Goal: Entertainment & Leisure: Consume media (video, audio)

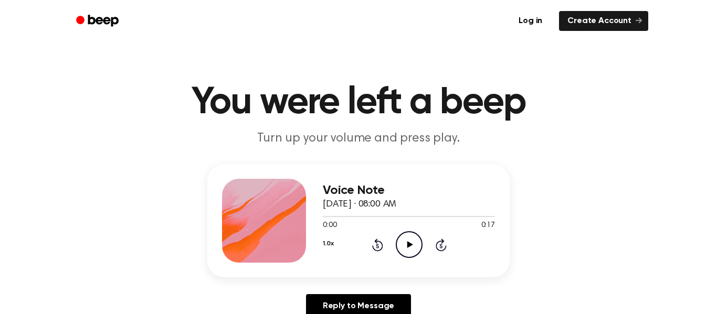
click at [403, 247] on icon "Play Audio" at bounding box center [409, 244] width 27 height 27
click at [411, 242] on icon "Play Audio" at bounding box center [409, 244] width 27 height 27
click at [451, 217] on div at bounding box center [409, 216] width 172 height 8
click at [472, 216] on div at bounding box center [409, 216] width 172 height 1
click at [482, 217] on div at bounding box center [409, 216] width 172 height 1
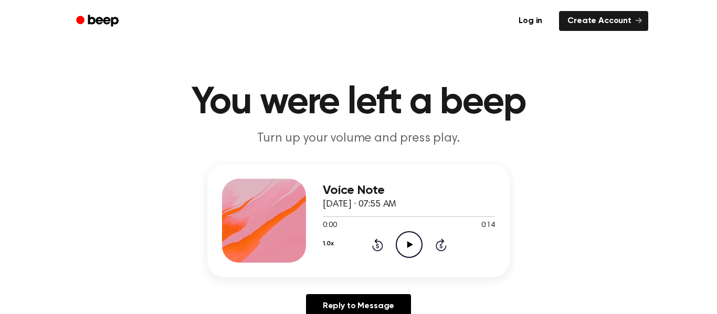
click at [418, 251] on icon "Play Audio" at bounding box center [409, 244] width 27 height 27
click at [408, 247] on icon at bounding box center [410, 244] width 6 height 7
click at [408, 247] on icon "Pause Audio" at bounding box center [409, 244] width 27 height 27
click at [403, 245] on icon "Play Audio" at bounding box center [409, 244] width 27 height 27
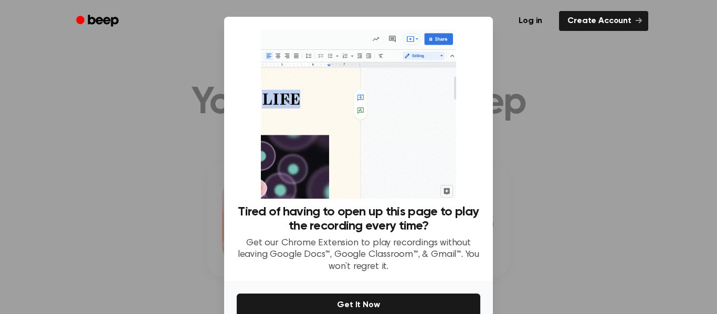
click at [153, 119] on div at bounding box center [358, 157] width 717 height 314
click at [588, 80] on div at bounding box center [358, 157] width 717 height 314
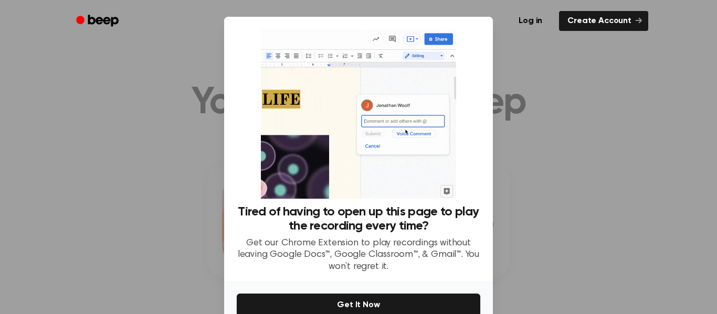
click at [588, 80] on div at bounding box center [358, 157] width 717 height 314
click at [597, 89] on div at bounding box center [358, 157] width 717 height 314
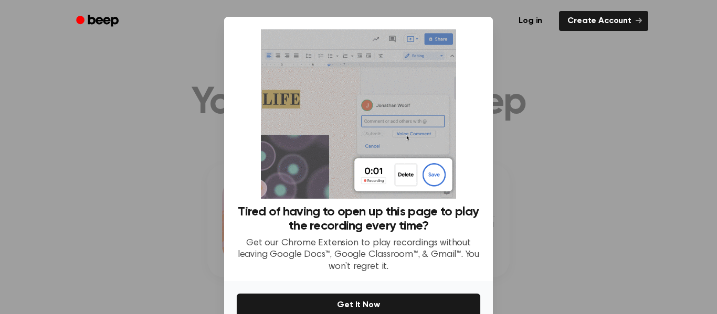
click at [582, 39] on div "Log in Create Account" at bounding box center [358, 21] width 579 height 42
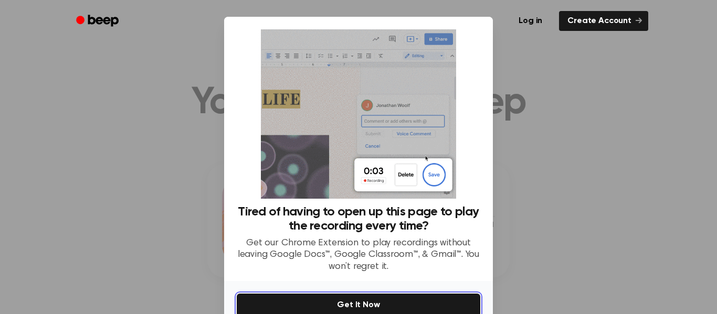
click at [287, 299] on button "Get It Now" at bounding box center [358, 305] width 243 height 23
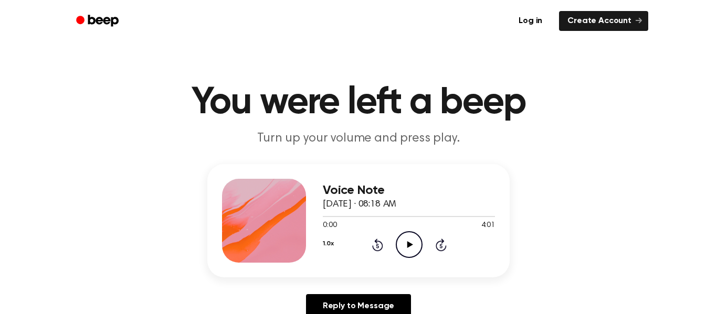
click at [416, 241] on icon "Play Audio" at bounding box center [409, 244] width 27 height 27
click at [413, 251] on icon "Pause Audio" at bounding box center [409, 244] width 27 height 27
